Goal: Consume media (video, audio): Consume media (video, audio)

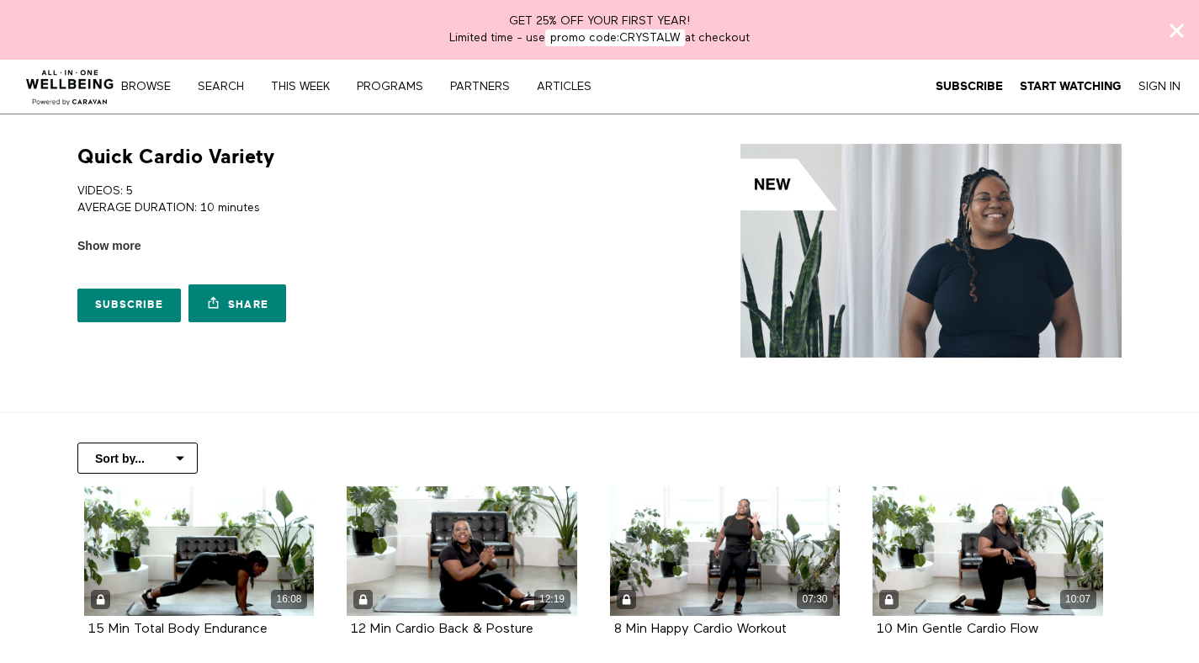
click at [776, 183] on img at bounding box center [930, 251] width 381 height 214
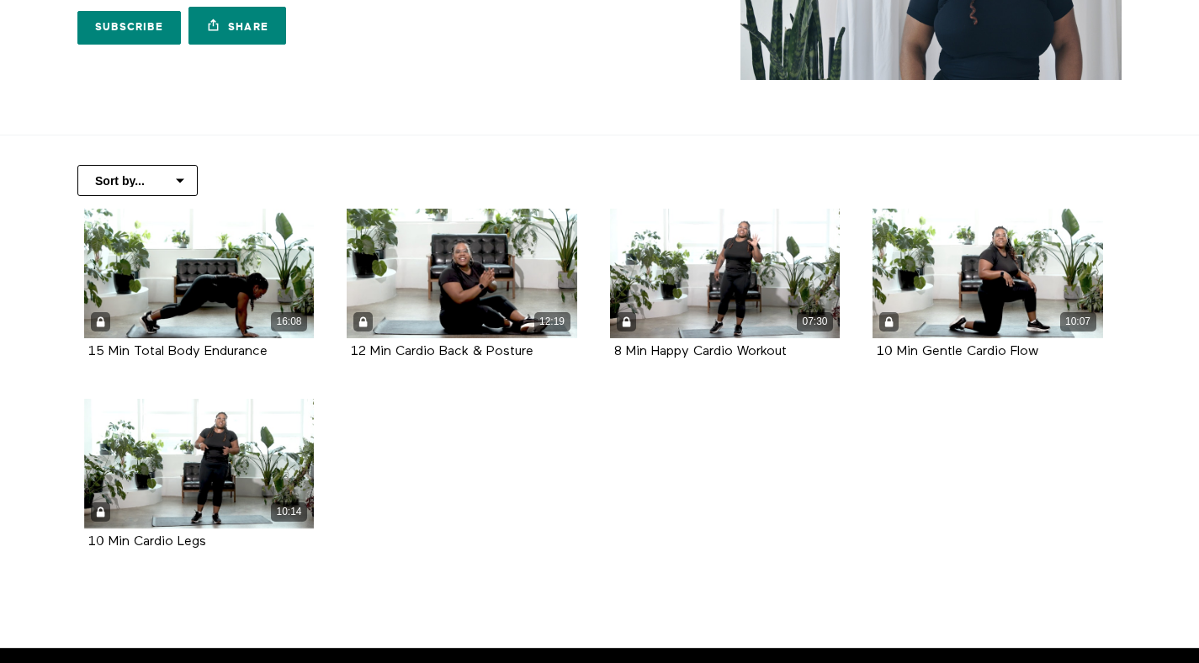
scroll to position [278, 0]
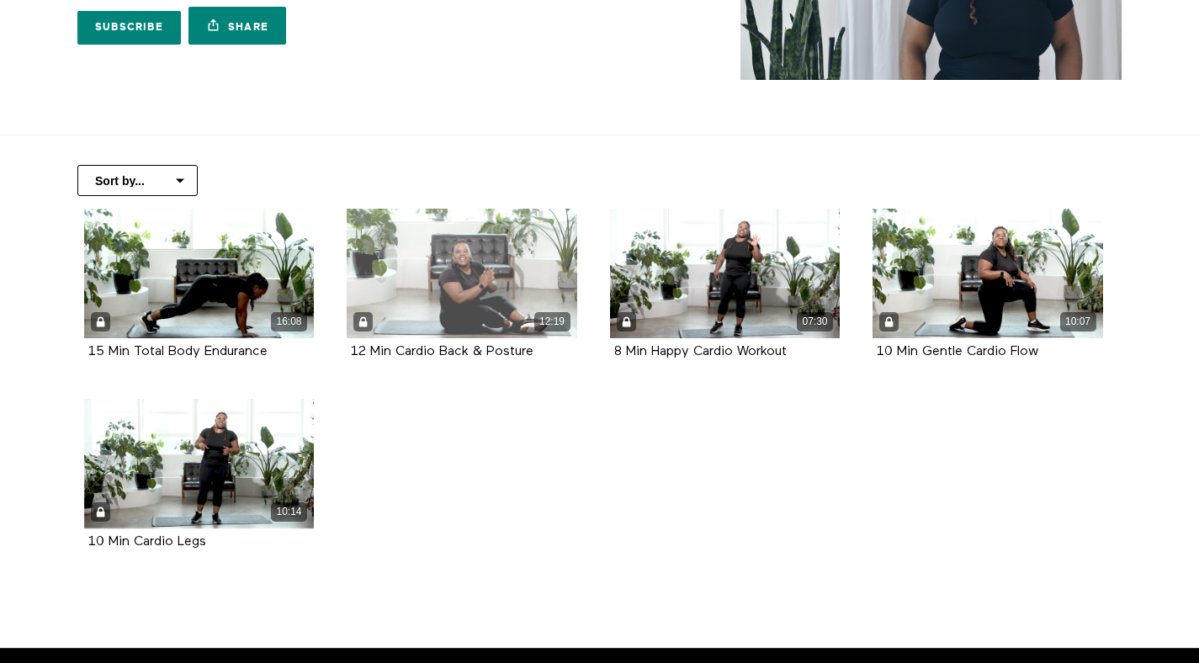
click at [478, 283] on div "12:19" at bounding box center [462, 274] width 230 height 130
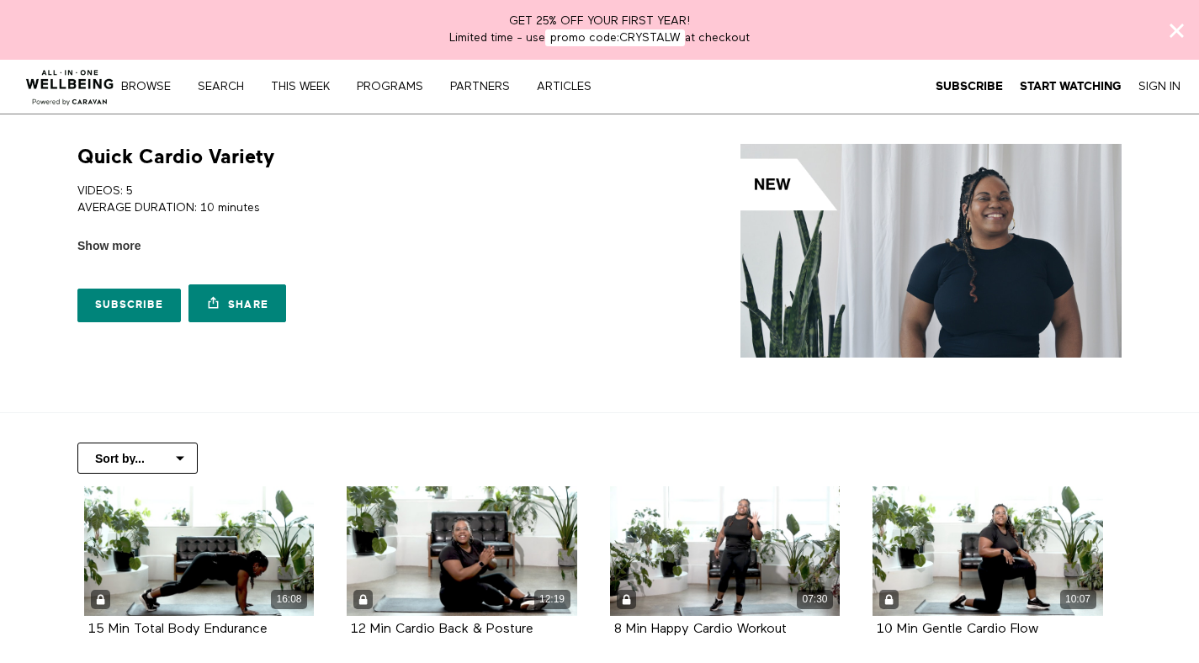
scroll to position [278, 0]
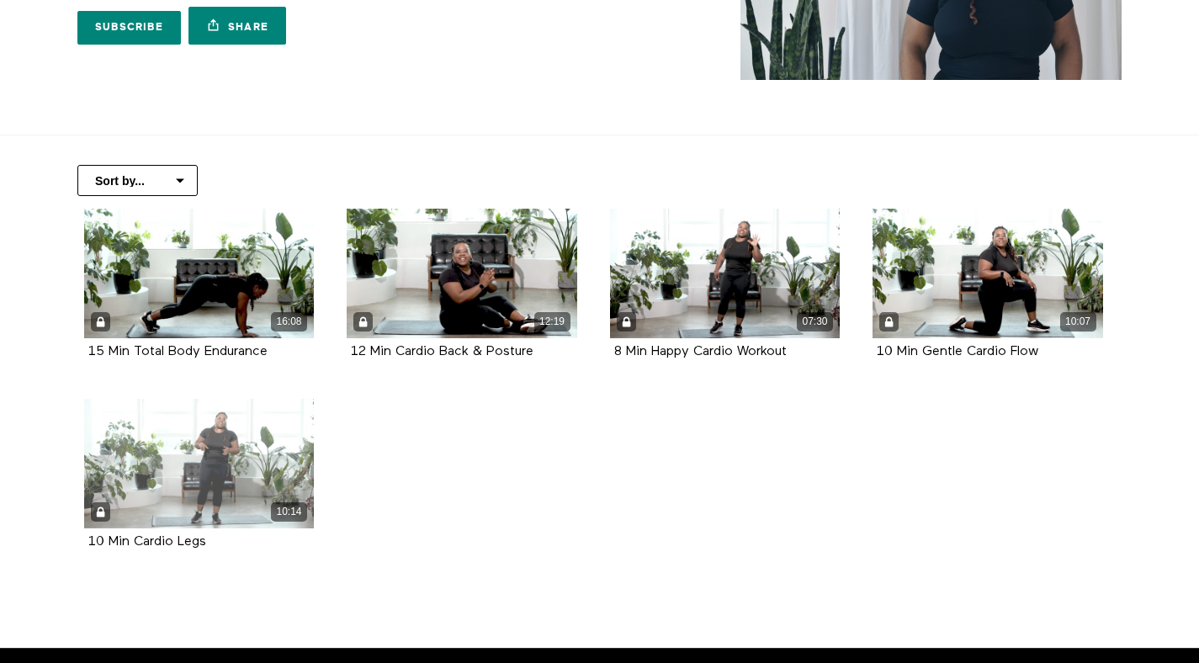
click at [226, 456] on div "10:14" at bounding box center [199, 464] width 230 height 130
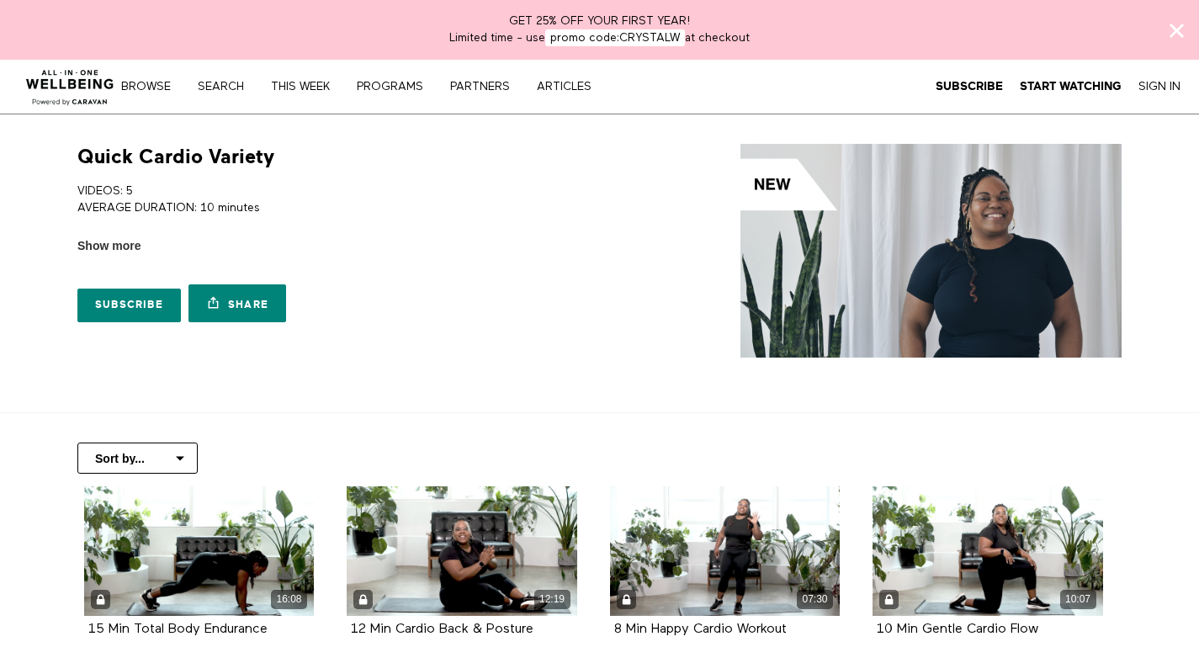
scroll to position [278, 0]
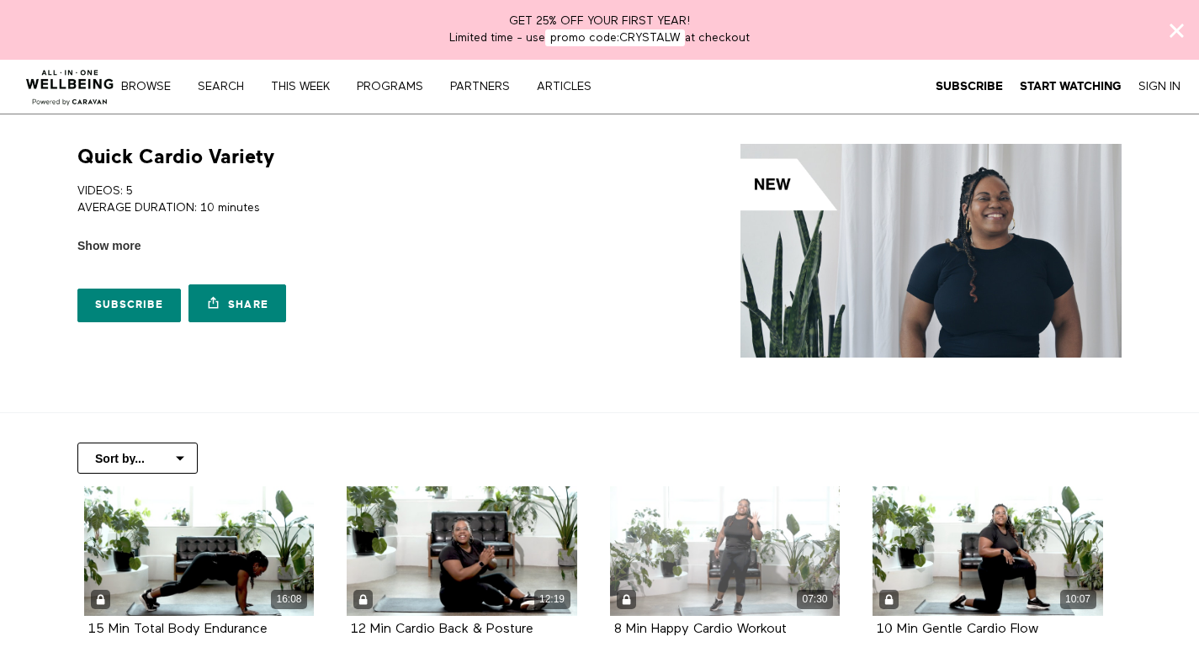
click at [761, 539] on div "07:30" at bounding box center [725, 551] width 230 height 130
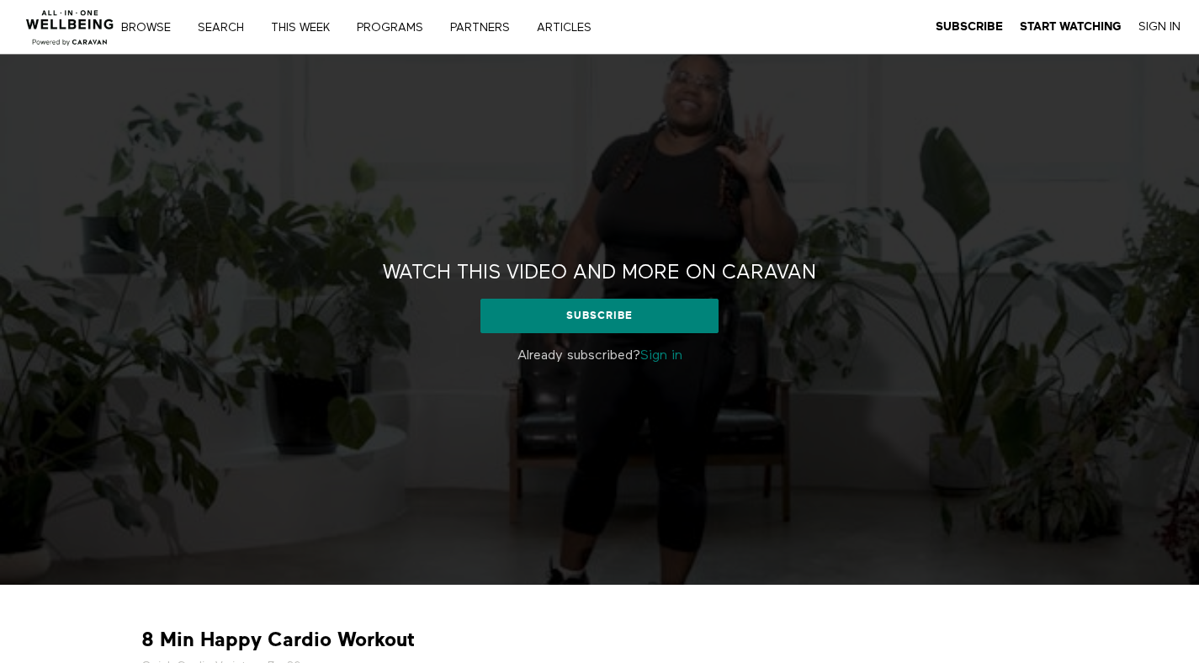
drag, startPoint x: 1187, startPoint y: 197, endPoint x: 1188, endPoint y: 209, distance: 12.6
click at [1188, 209] on div "Watch this video and more on CARAVAN Watch this video and more on CARAVAN Subsc…" at bounding box center [599, 320] width 1199 height 530
click at [503, 25] on link "PARTNERS" at bounding box center [485, 28] width 83 height 12
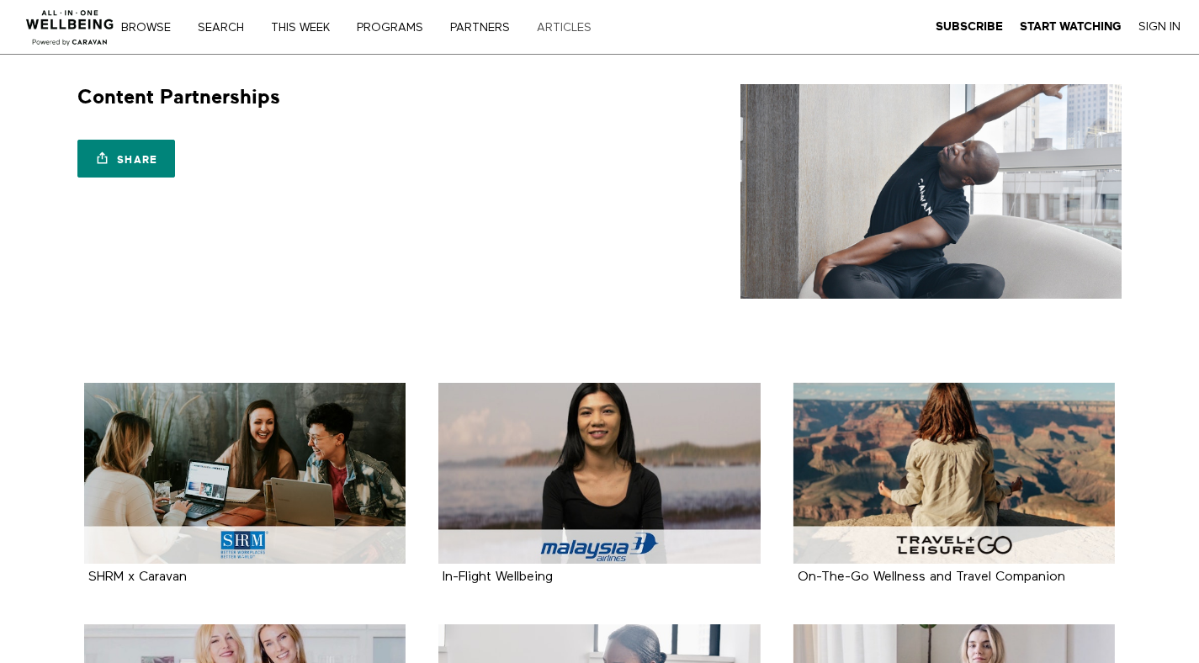
click at [549, 29] on link "ARTICLES" at bounding box center [570, 28] width 78 height 12
